Goal: Navigation & Orientation: Go to known website

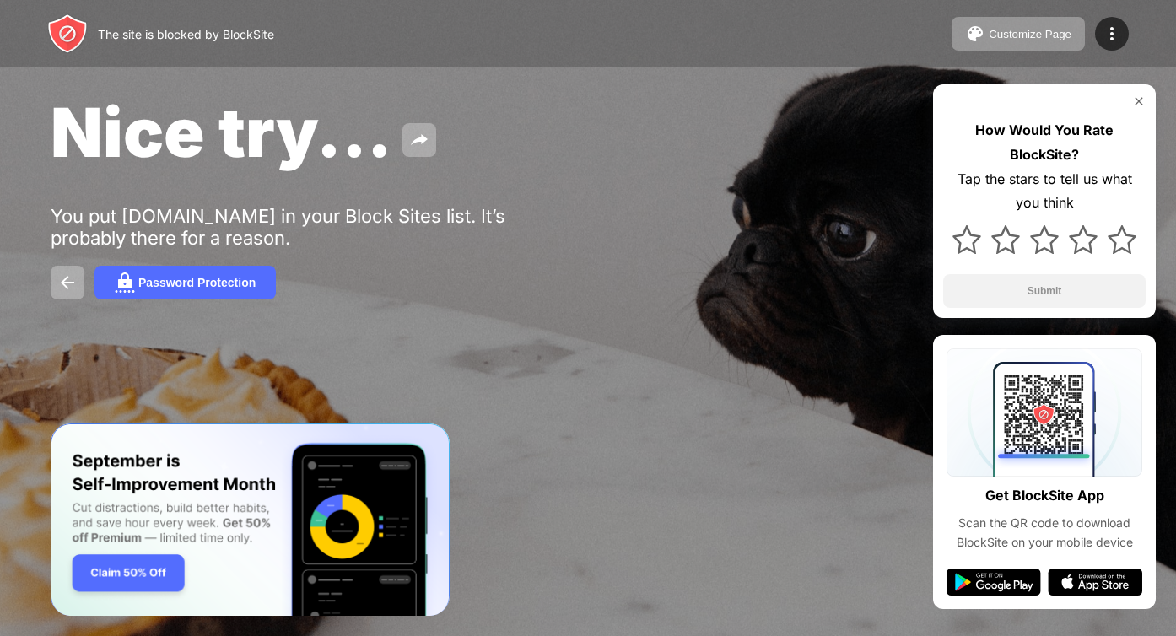
click at [691, 276] on div "Password Protection" at bounding box center [588, 283] width 1075 height 34
